Goal: Task Accomplishment & Management: Manage account settings

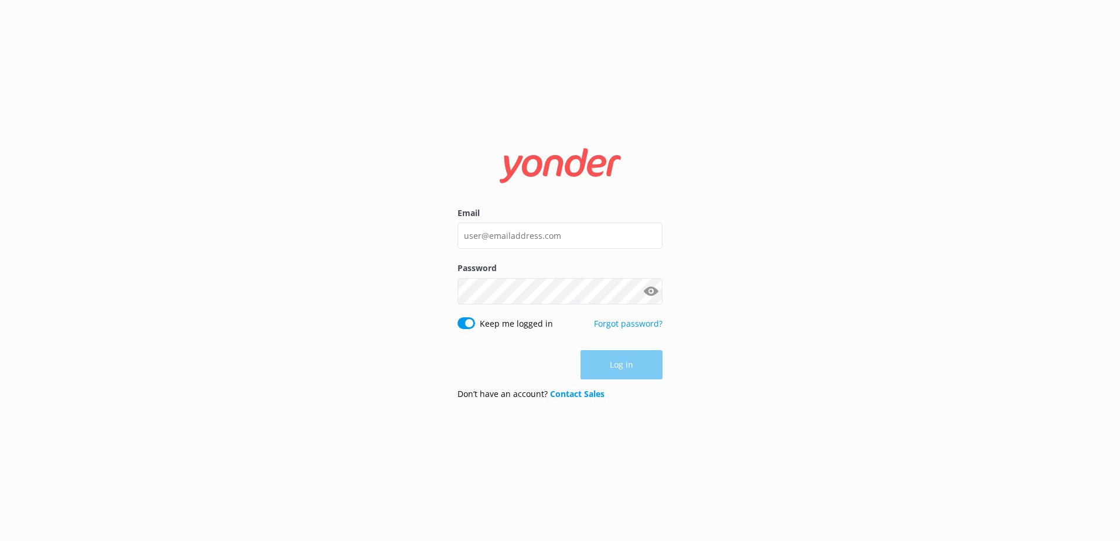
type input "[EMAIL_ADDRESS][DOMAIN_NAME]"
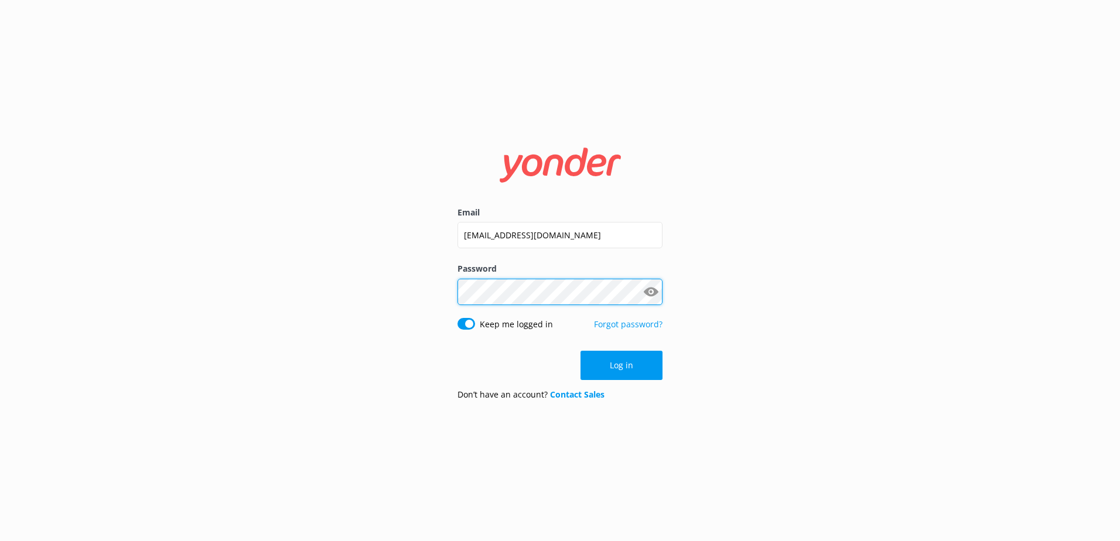
click button "Log in" at bounding box center [621, 365] width 82 height 29
